Goal: Task Accomplishment & Management: Manage account settings

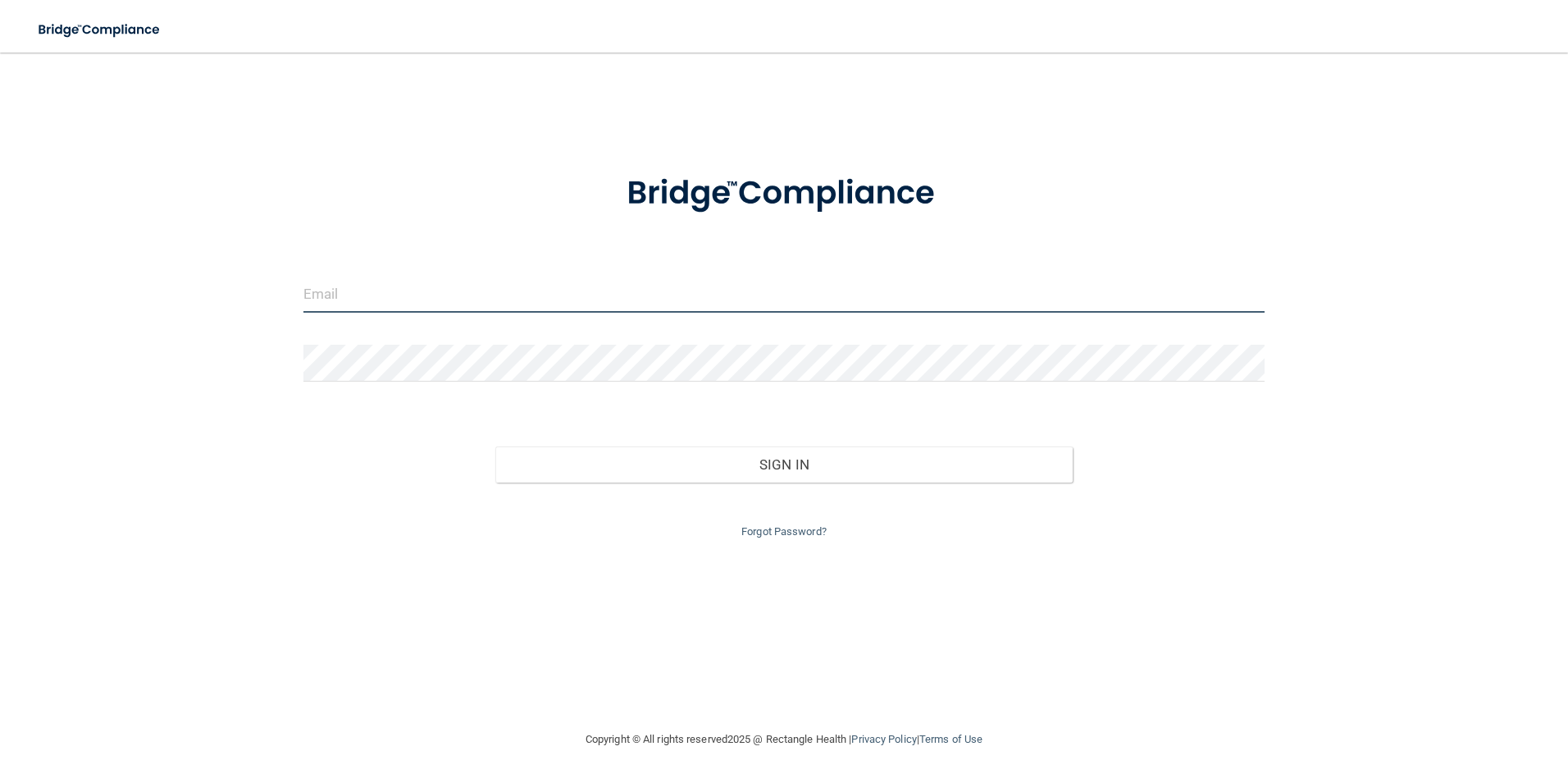
click at [393, 302] on input "email" at bounding box center [784, 294] width 962 height 36
type input "[EMAIL_ADDRESS][DOMAIN_NAME]"
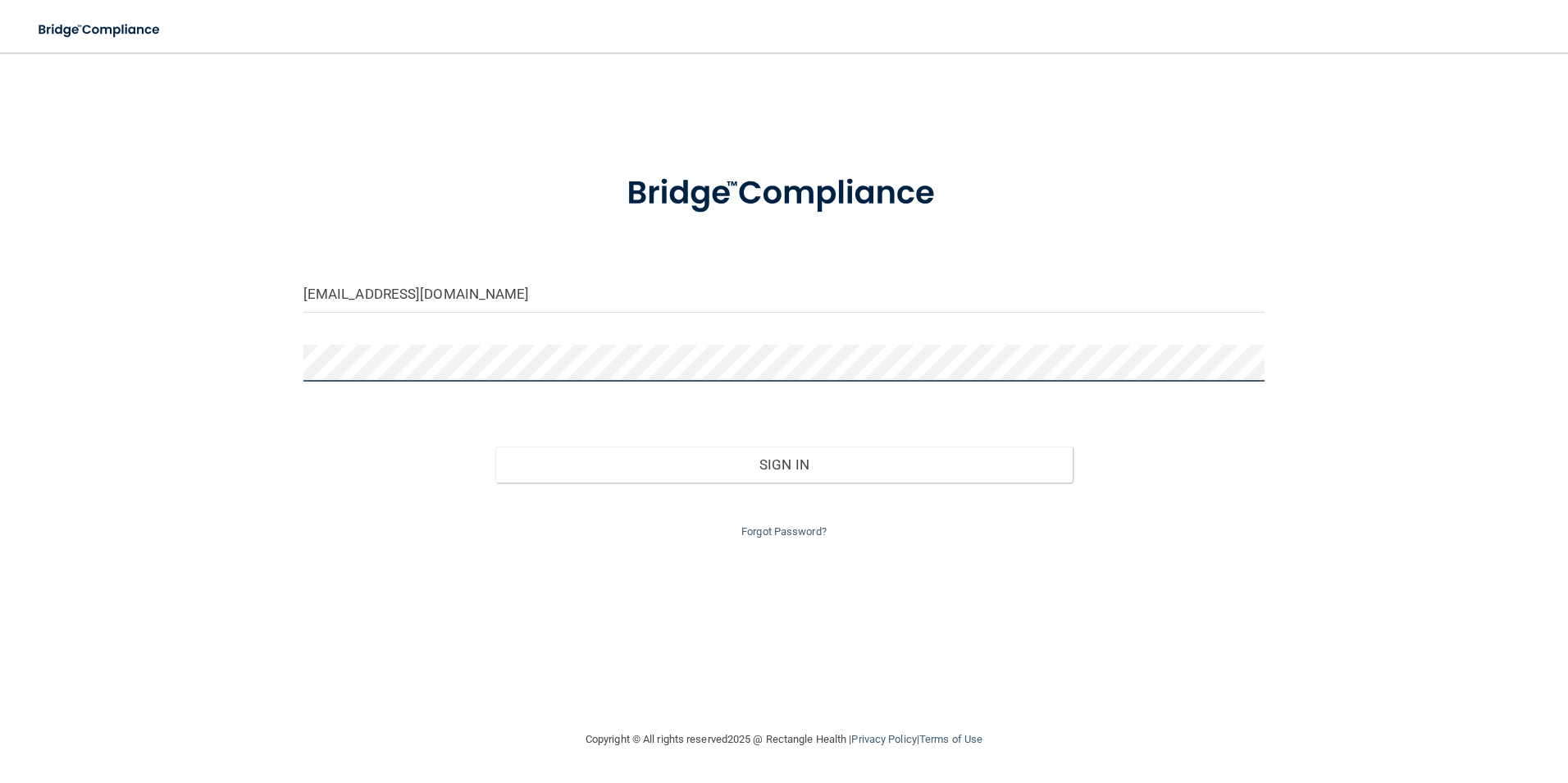
click at [496, 446] on button "Sign In" at bounding box center [784, 464] width 577 height 36
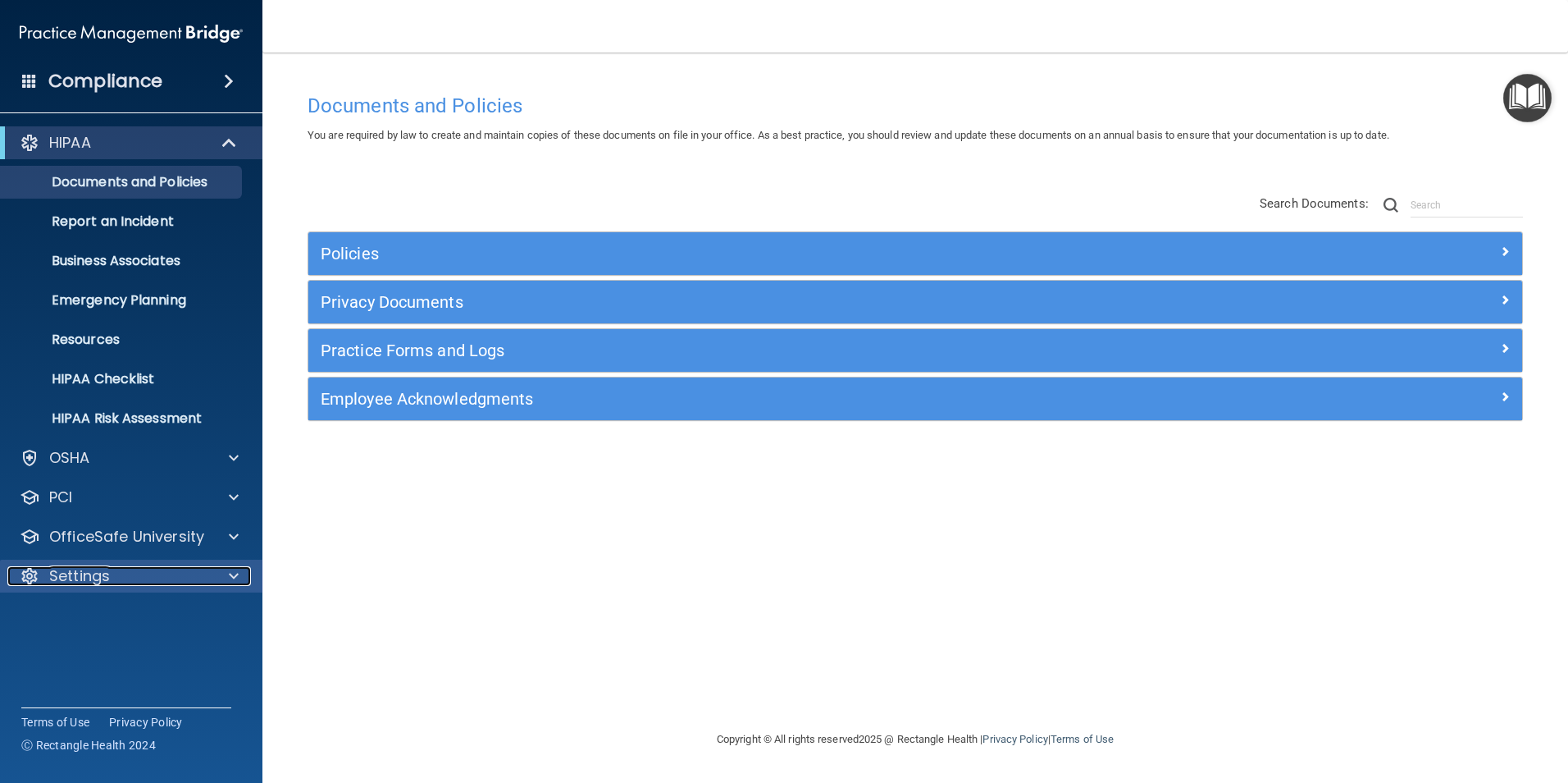
click at [71, 580] on p "Settings" at bounding box center [79, 576] width 60 height 20
click at [88, 609] on p "My Account" at bounding box center [122, 615] width 223 height 16
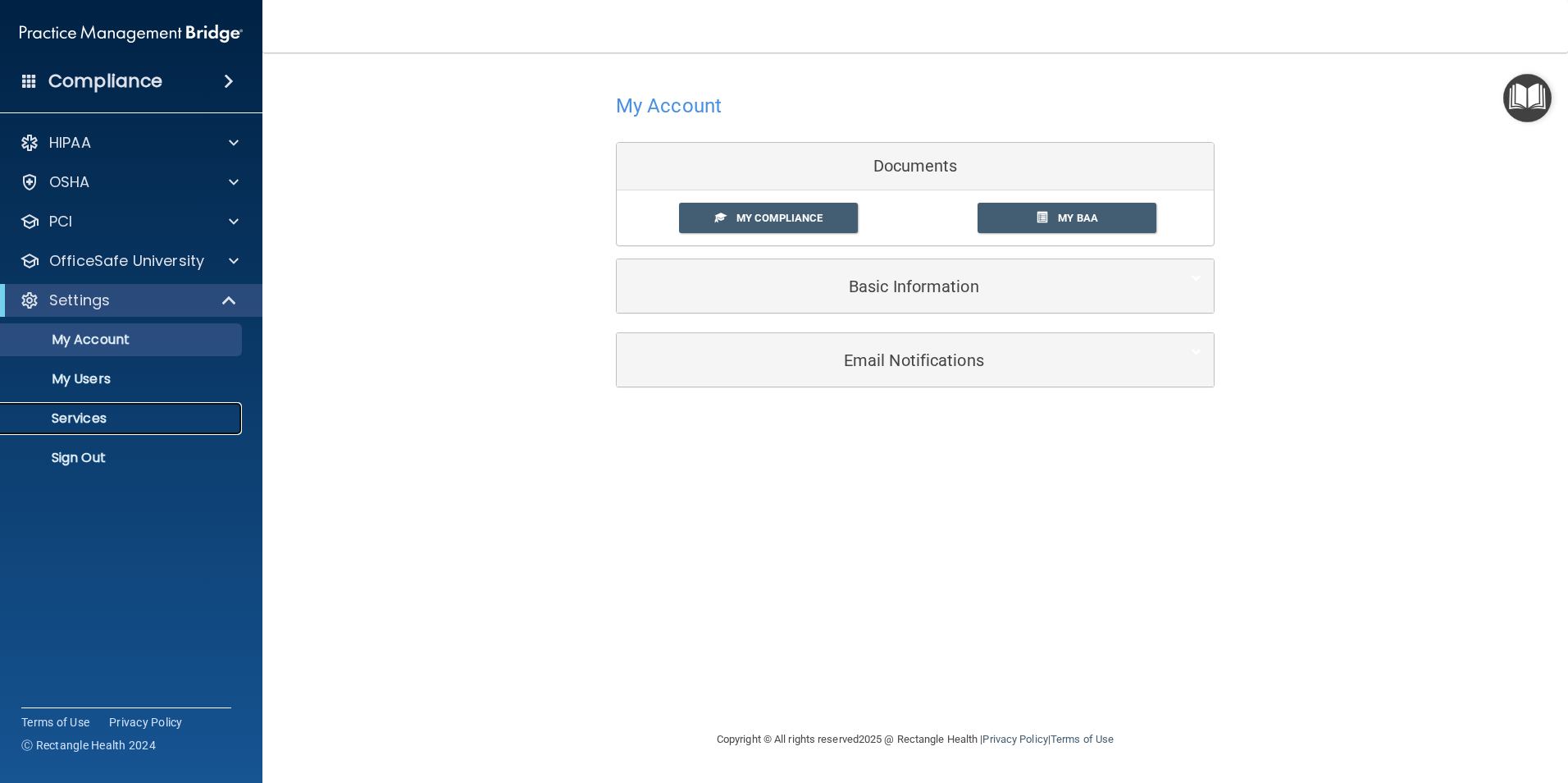
click at [88, 416] on p "Services" at bounding box center [122, 418] width 223 height 16
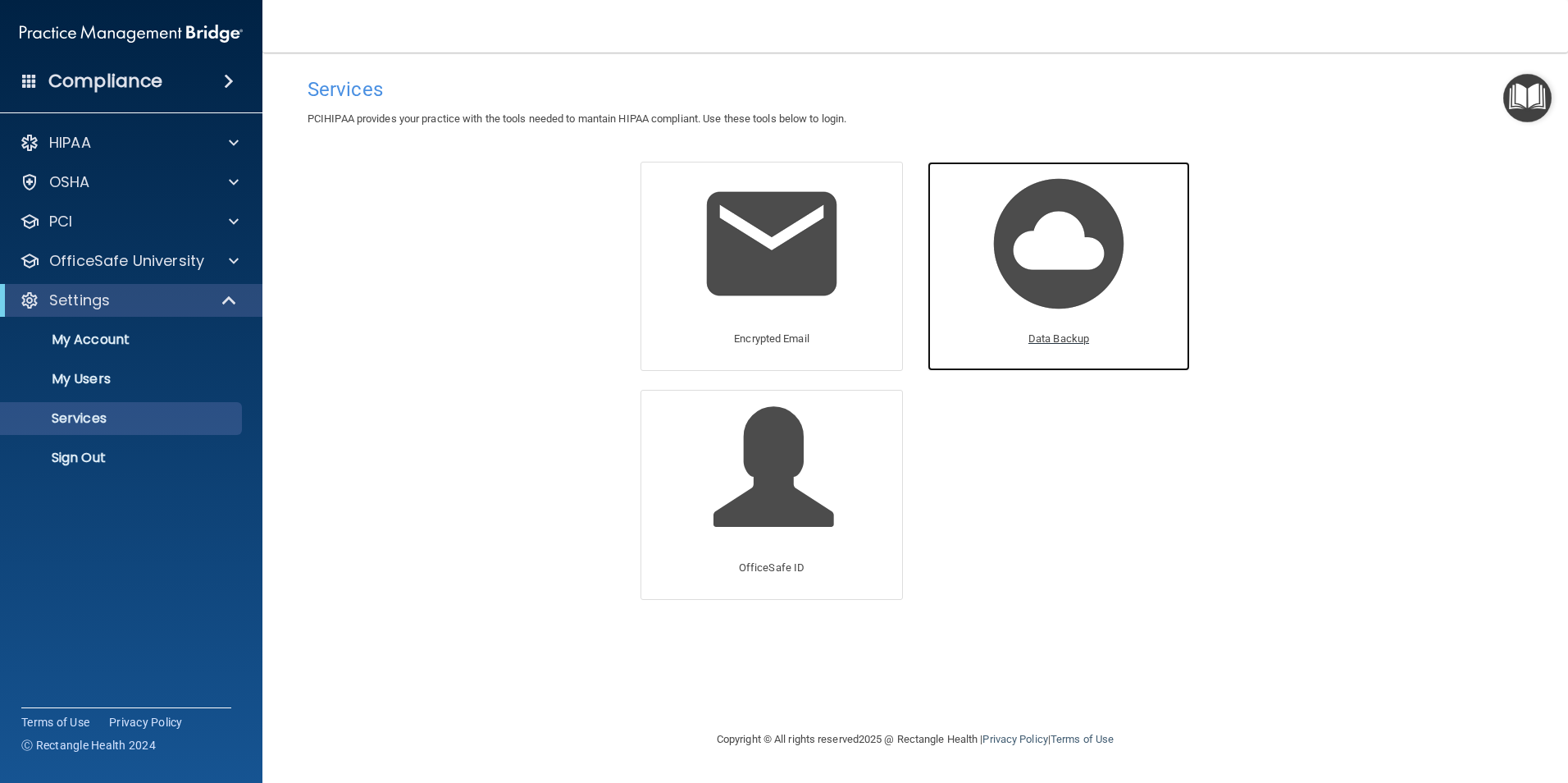
click at [1059, 249] on img at bounding box center [1059, 244] width 155 height 155
